Goal: Check status: Check status

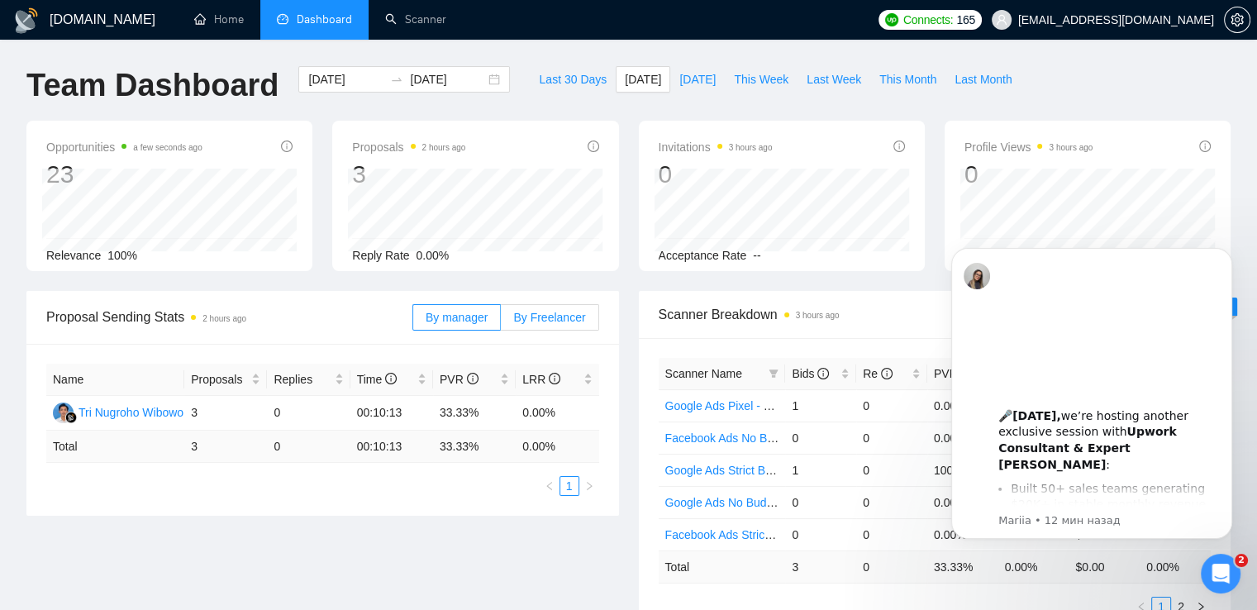
click at [561, 326] on label "By Freelancer" at bounding box center [550, 317] width 98 height 26
click at [501, 322] on input "By Freelancer" at bounding box center [501, 322] width 0 height 0
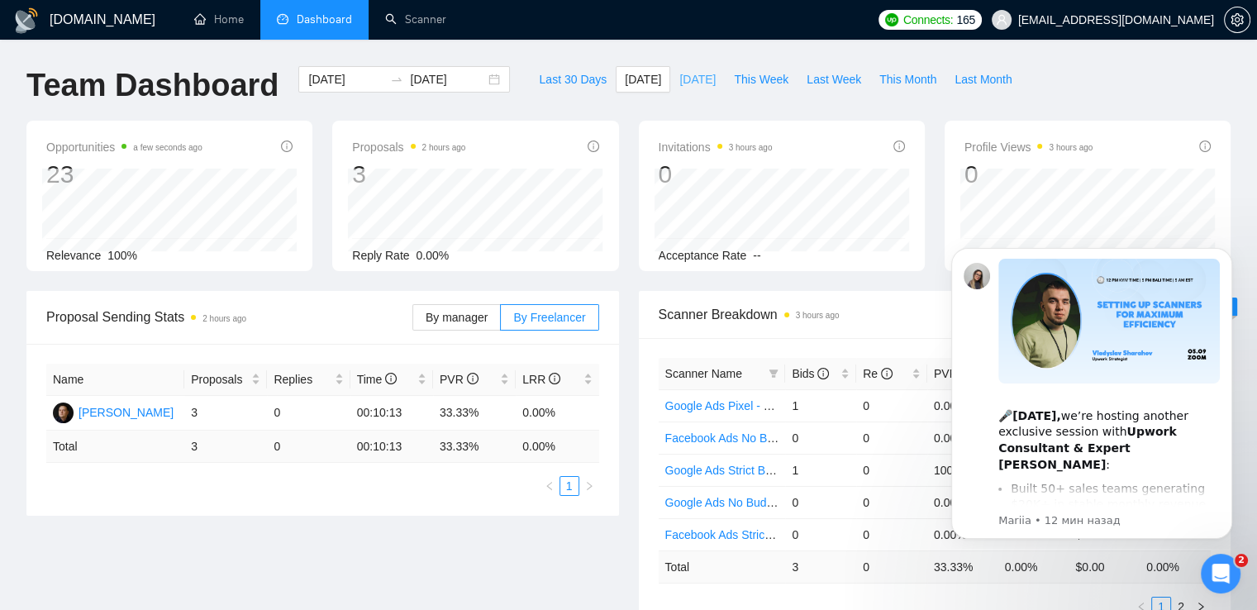
click at [687, 77] on span "[DATE]" at bounding box center [697, 79] width 36 height 18
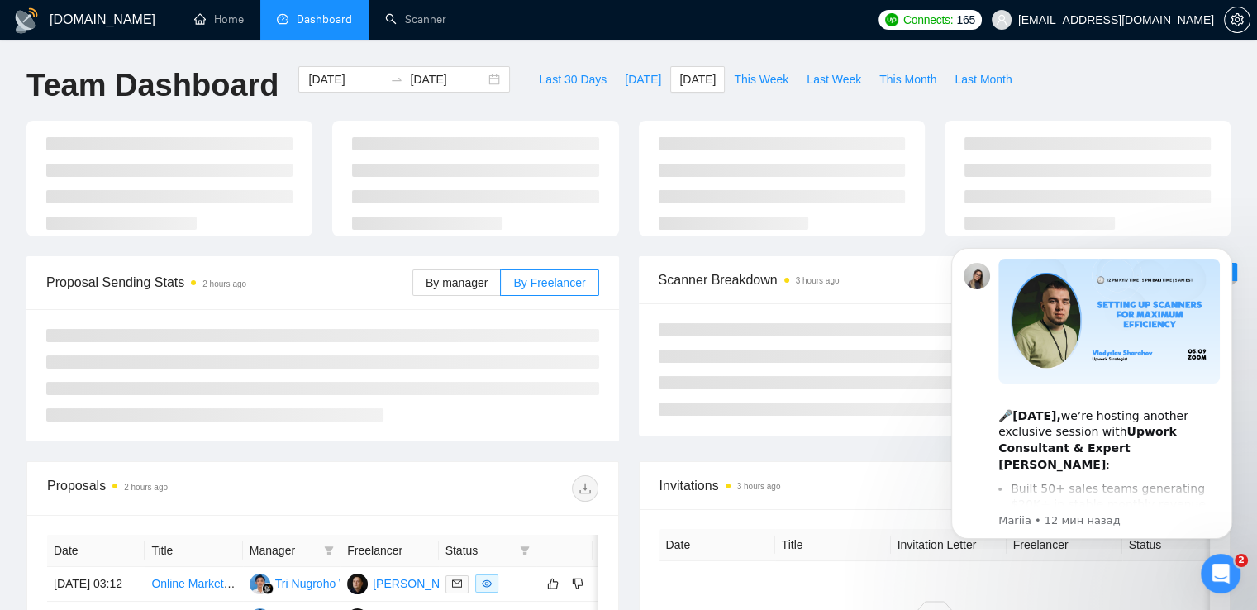
type input "[DATE]"
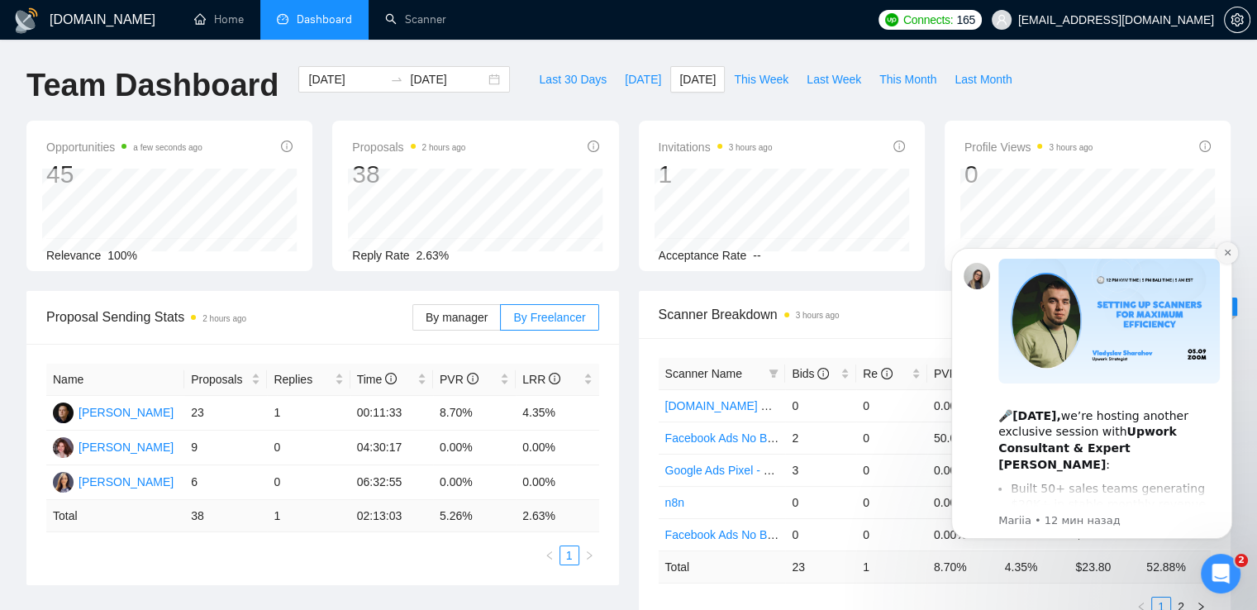
click at [1226, 252] on icon "Dismiss notification" at bounding box center [1227, 253] width 6 height 6
